Goal: Task Accomplishment & Management: Use online tool/utility

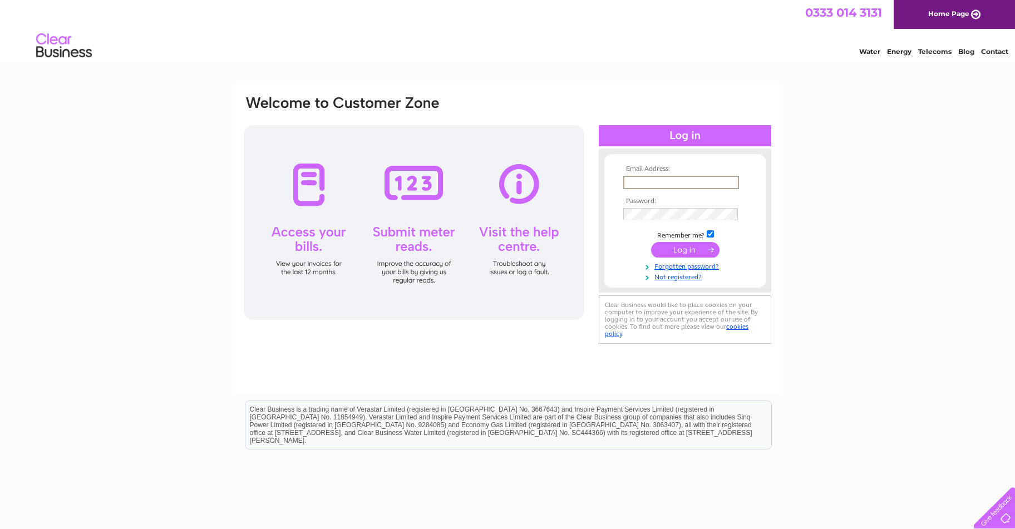
drag, startPoint x: 0, startPoint y: 0, endPoint x: 663, endPoint y: 180, distance: 686.8
click at [663, 180] on input "text" at bounding box center [681, 182] width 116 height 13
type input "[EMAIL_ADDRESS][DOMAIN_NAME]"
click at [693, 254] on input "submit" at bounding box center [685, 250] width 68 height 16
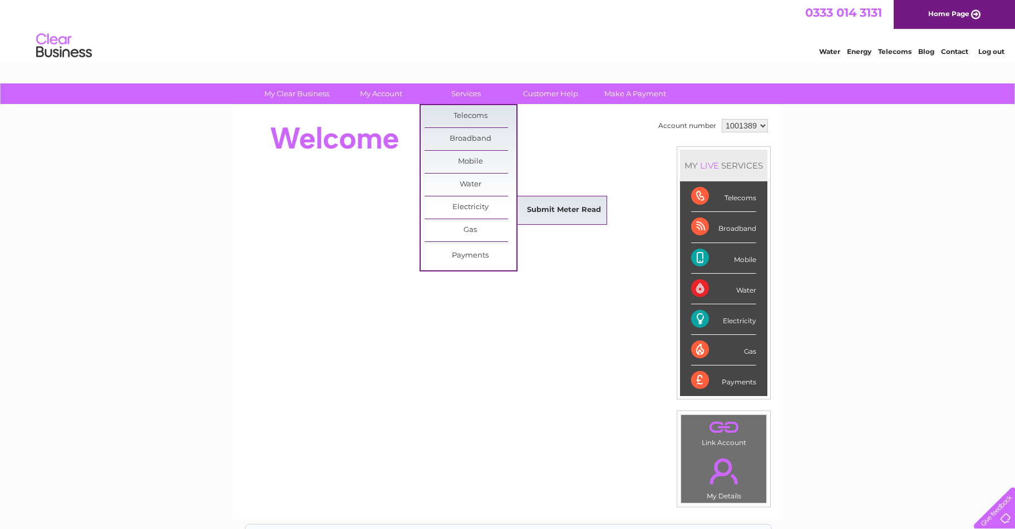
click at [557, 211] on link "Submit Meter Read" at bounding box center [564, 210] width 92 height 22
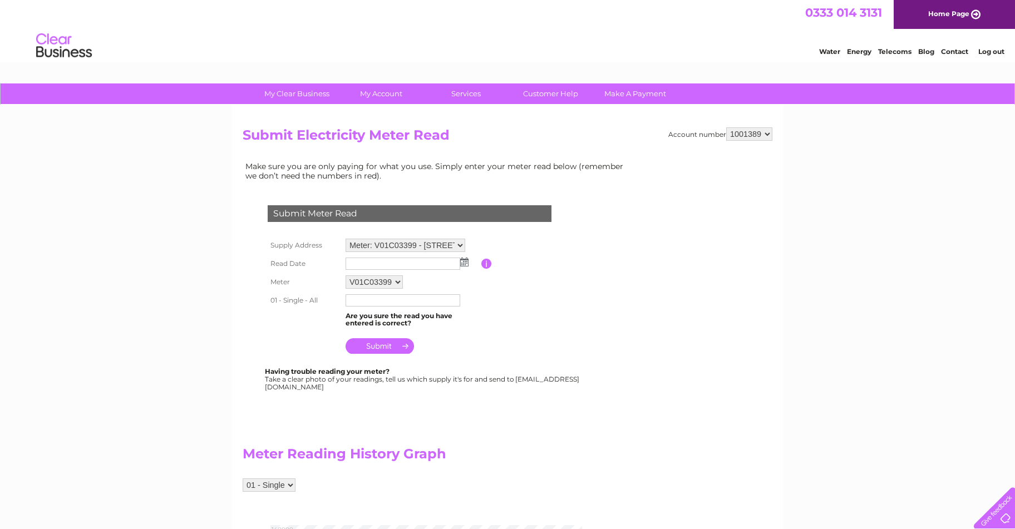
click at [466, 264] on img at bounding box center [464, 262] width 8 height 9
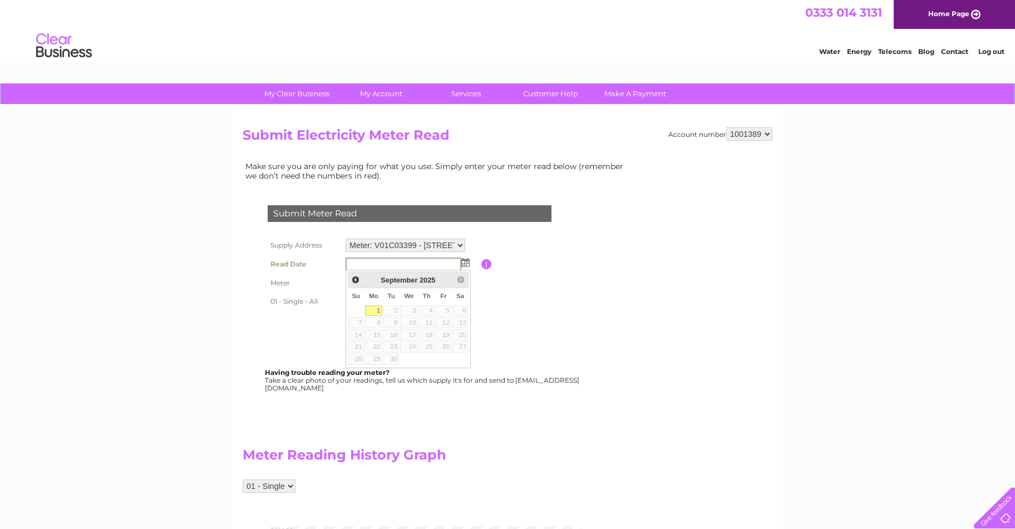
click at [379, 310] on link "1" at bounding box center [373, 311] width 17 height 11
type input "[DATE]"
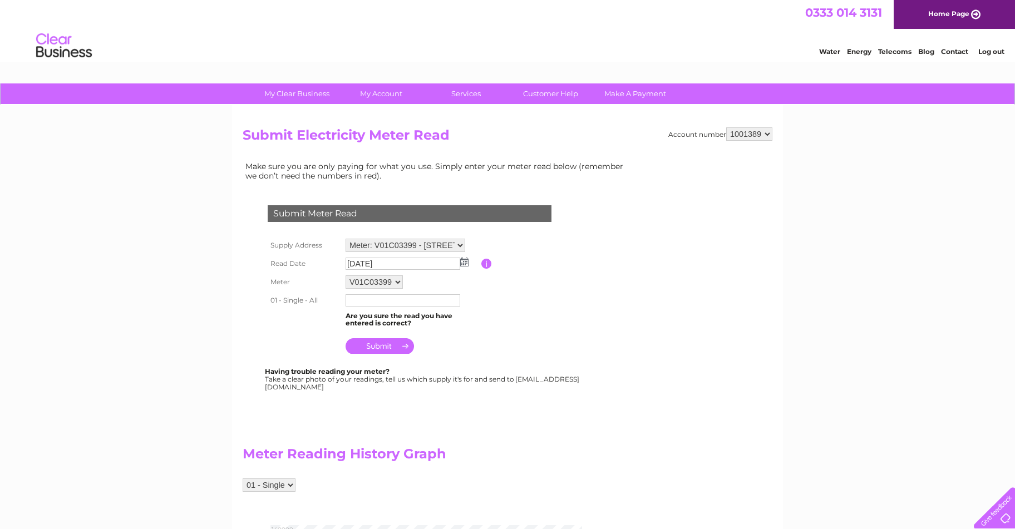
click at [358, 302] on input "text" at bounding box center [403, 300] width 115 height 12
type input "125235"
click at [382, 348] on input "submit" at bounding box center [380, 346] width 68 height 16
